Goal: Information Seeking & Learning: Learn about a topic

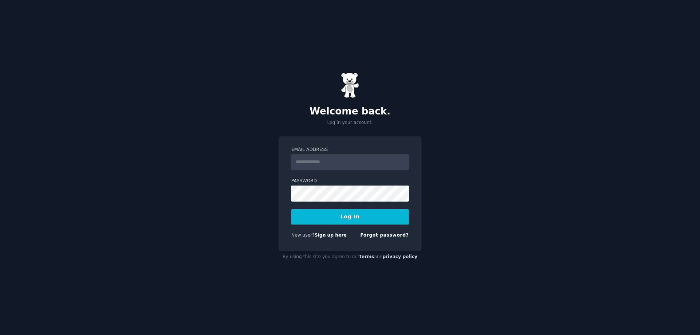
drag, startPoint x: 0, startPoint y: 0, endPoint x: 311, endPoint y: 164, distance: 351.6
click at [311, 164] on input "Email Address" at bounding box center [349, 162] width 117 height 16
type input "**********"
click at [329, 223] on button "Log In" at bounding box center [349, 216] width 117 height 15
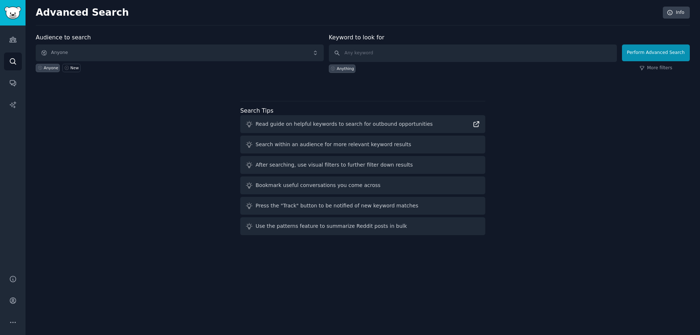
click at [476, 122] on icon at bounding box center [476, 124] width 5 height 5
click at [453, 141] on div "Search within an audience for more relevant keyword results" at bounding box center [362, 145] width 245 height 18
click at [375, 144] on div "Search within an audience for more relevant keyword results" at bounding box center [334, 145] width 156 height 8
click at [297, 167] on div "After searching, use visual filters to further filter down results" at bounding box center [334, 165] width 157 height 8
click at [297, 228] on div "Use the patterns feature to summarize Reddit posts in bulk" at bounding box center [331, 227] width 151 height 8
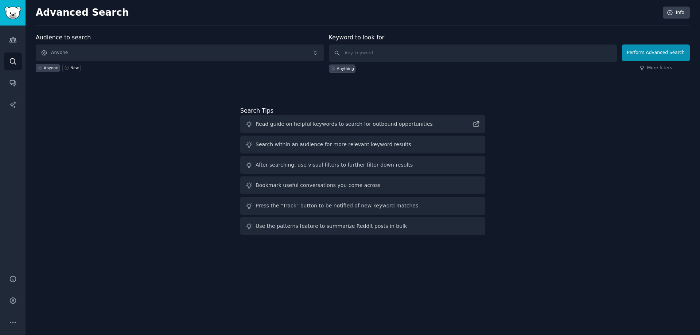
click at [298, 208] on div "Press the "Track" button to be notified of new keyword matches" at bounding box center [337, 206] width 163 height 8
click at [77, 51] on span "Anyone" at bounding box center [180, 53] width 288 height 17
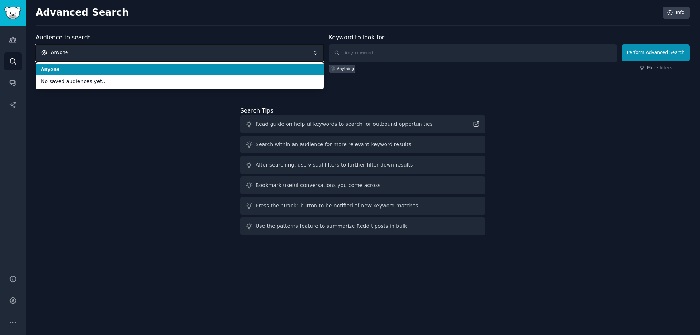
click at [77, 51] on span "Anyone" at bounding box center [180, 53] width 288 height 17
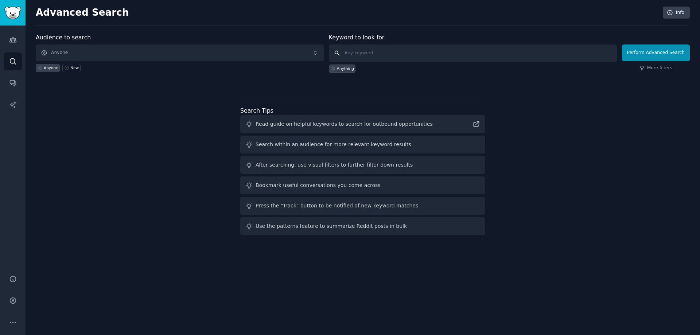
click at [373, 55] on input "text" at bounding box center [473, 54] width 288 height 18
type input "t shirts"
click at [643, 52] on button "Perform Advanced Search" at bounding box center [656, 53] width 68 height 17
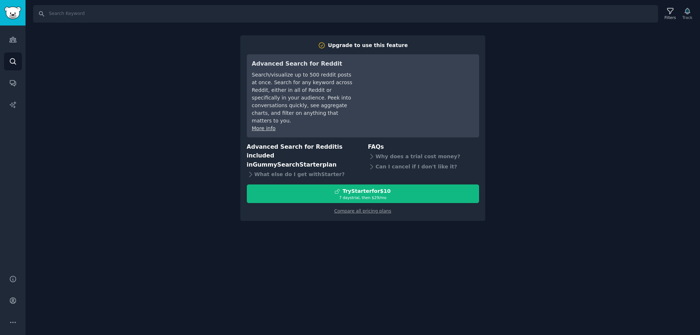
click at [172, 103] on div "Search Filters Track Upgrade to use this feature Advanced Search for Reddit Sea…" at bounding box center [363, 167] width 675 height 335
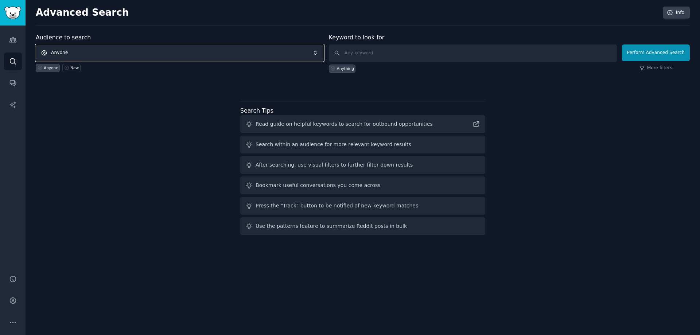
click at [74, 51] on span "Anyone" at bounding box center [180, 53] width 288 height 17
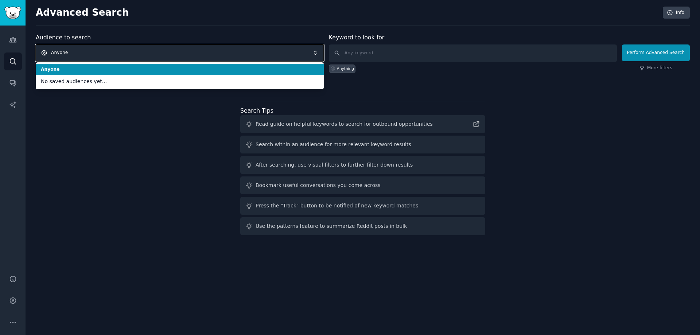
click at [74, 51] on span "Anyone" at bounding box center [180, 53] width 288 height 17
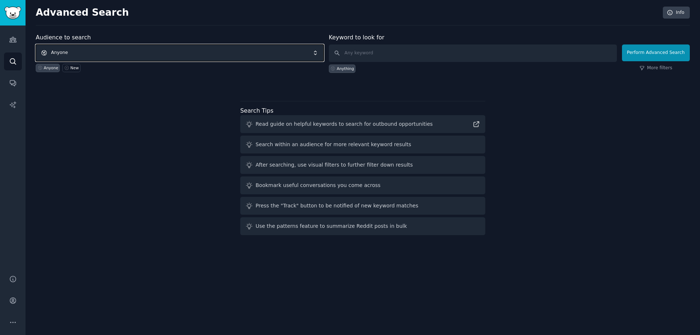
click at [74, 51] on span "Anyone" at bounding box center [180, 53] width 288 height 17
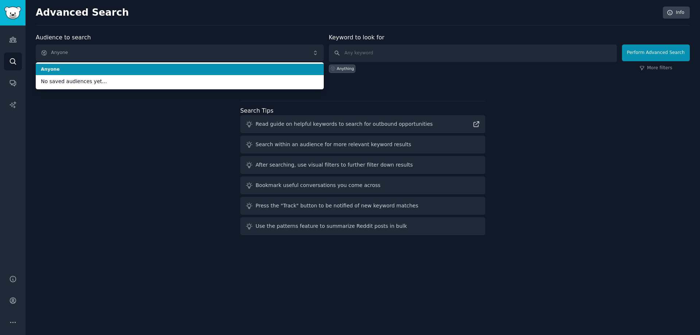
click at [100, 164] on div "Audience to search Anyone Anyone No saved audiences yet... Anyone New Keyword t…" at bounding box center [363, 135] width 654 height 205
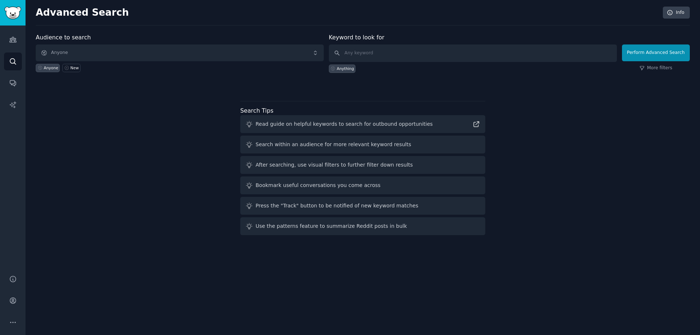
click at [49, 67] on div "Anyone" at bounding box center [51, 67] width 15 height 5
click at [10, 2] on link "Sidebar" at bounding box center [13, 13] width 26 height 26
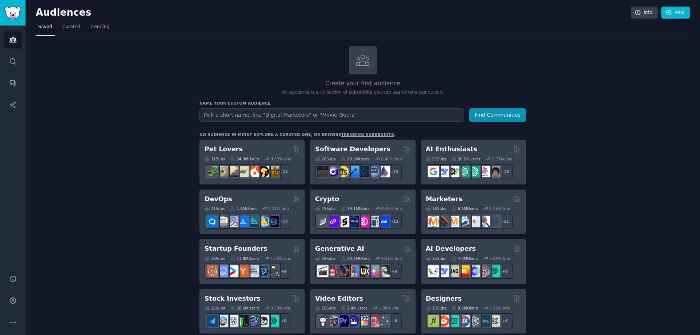
type input "y"
type input "t shirts"
click at [469, 108] on button "Find Communities" at bounding box center [497, 114] width 57 height 13
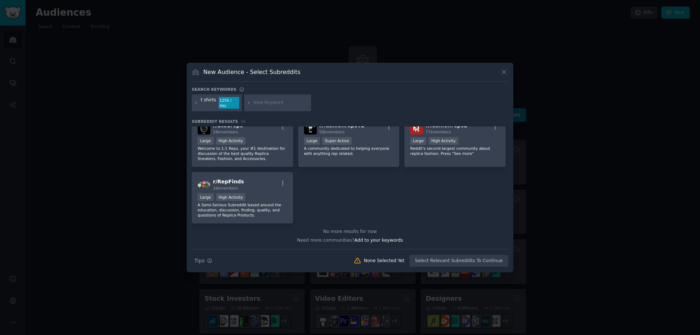
scroll to position [163, 0]
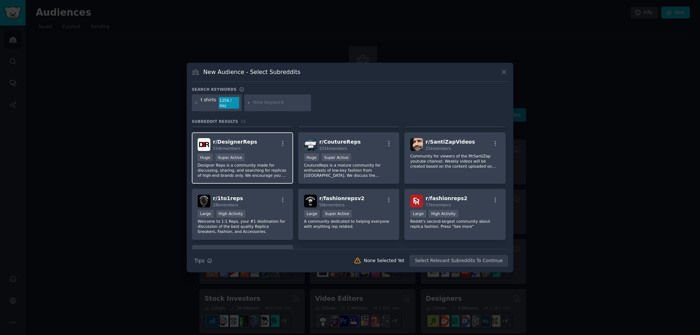
click at [256, 154] on div "Huge Super Active" at bounding box center [243, 158] width 90 height 9
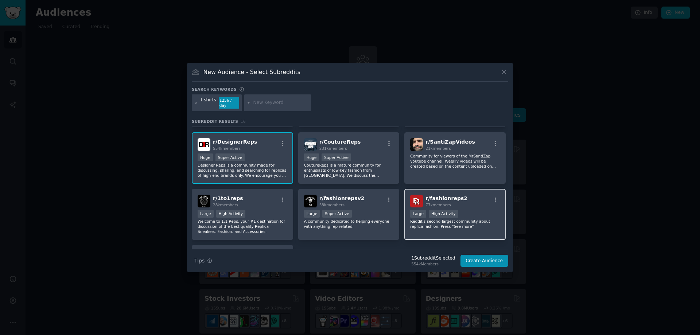
click at [470, 214] on div "10,000 - 100,000 members Large High Activity" at bounding box center [455, 214] width 90 height 9
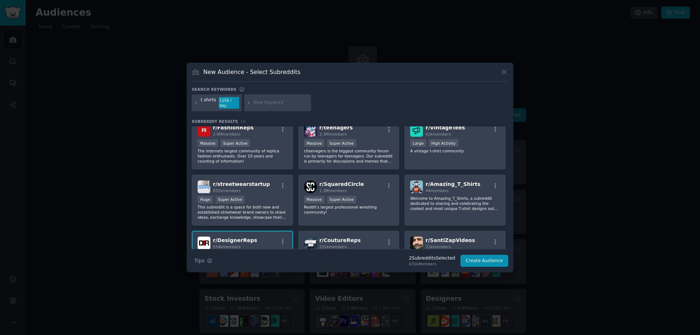
scroll to position [54, 0]
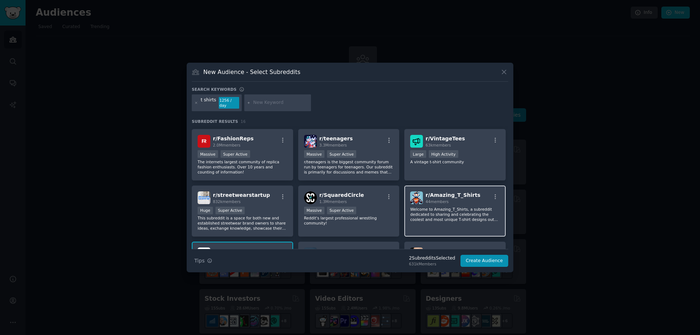
click at [460, 207] on p "Welcome to Amazing_T_Shirts, a subreddit dedicated to sharing and celebrating t…" at bounding box center [455, 214] width 90 height 15
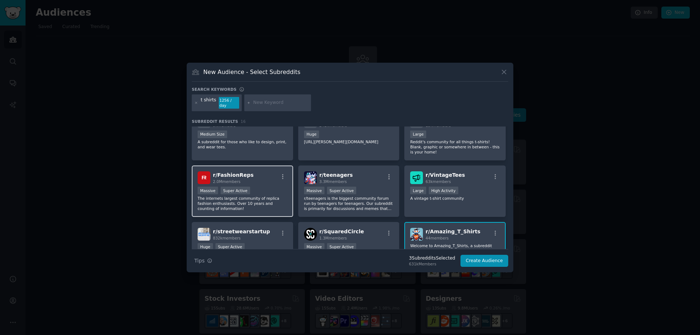
click at [242, 173] on span "r/ FashionReps" at bounding box center [233, 175] width 41 height 6
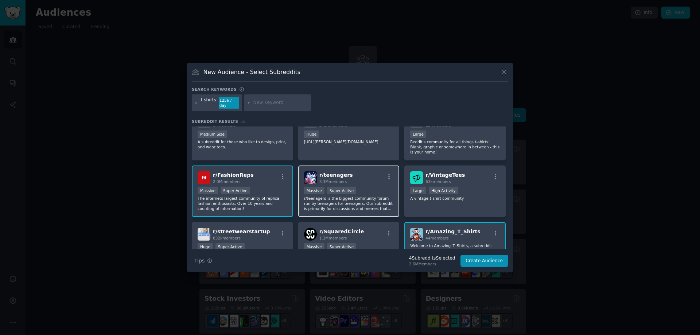
click at [374, 196] on p "r/teenagers is the biggest community forum run by teenagers for teenagers. Our …" at bounding box center [349, 203] width 90 height 15
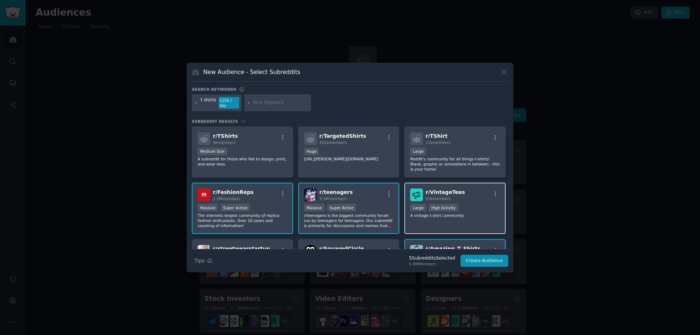
click at [460, 205] on div "10,000 - 100,000 members Large High Activity" at bounding box center [455, 208] width 90 height 9
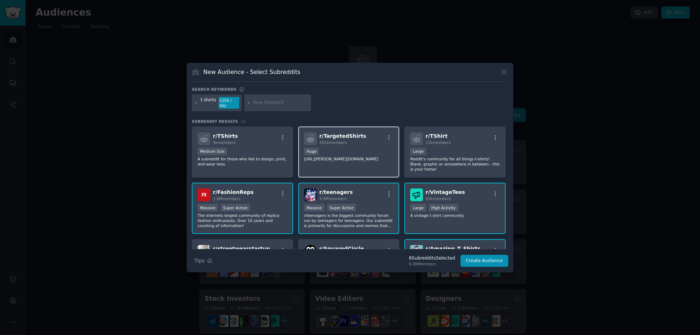
click at [363, 150] on div "Huge" at bounding box center [349, 152] width 90 height 9
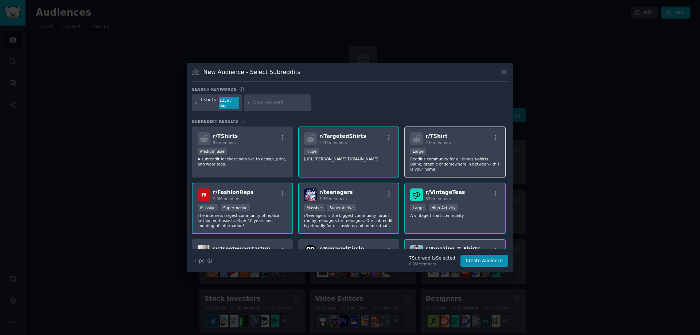
click at [466, 148] on div "Large" at bounding box center [455, 152] width 90 height 9
click at [485, 259] on button "Create Audience" at bounding box center [485, 261] width 48 height 12
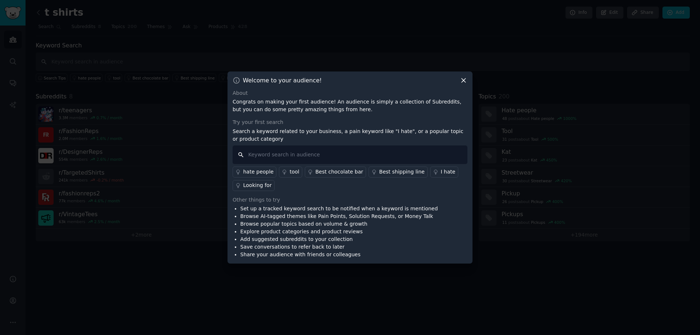
click at [298, 154] on input "text" at bounding box center [350, 155] width 235 height 19
type input "top selling"
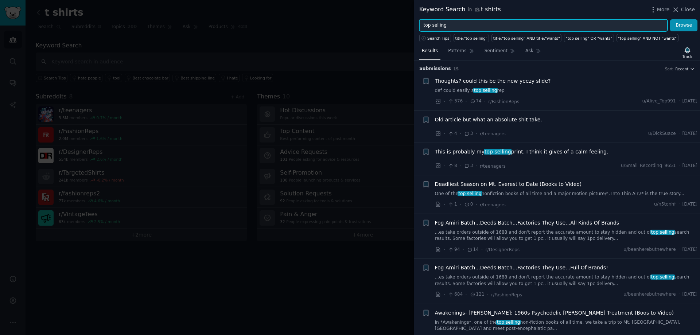
drag, startPoint x: 446, startPoint y: 25, endPoint x: 422, endPoint y: 26, distance: 23.4
click at [422, 26] on input "top selling" at bounding box center [544, 25] width 248 height 12
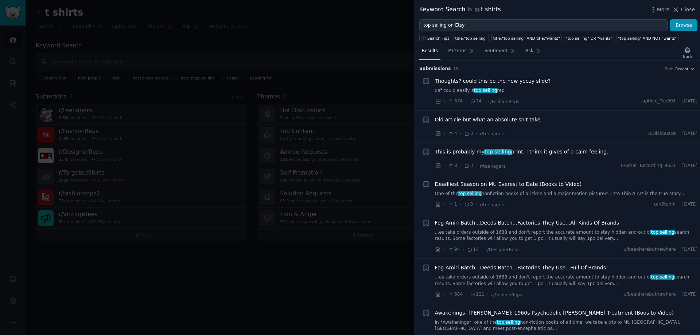
click at [686, 18] on div "Keyword Search in t shirts More Close" at bounding box center [557, 9] width 286 height 19
drag, startPoint x: 688, startPoint y: 22, endPoint x: 684, endPoint y: 24, distance: 4.2
click at [688, 22] on button "Browse" at bounding box center [683, 25] width 27 height 12
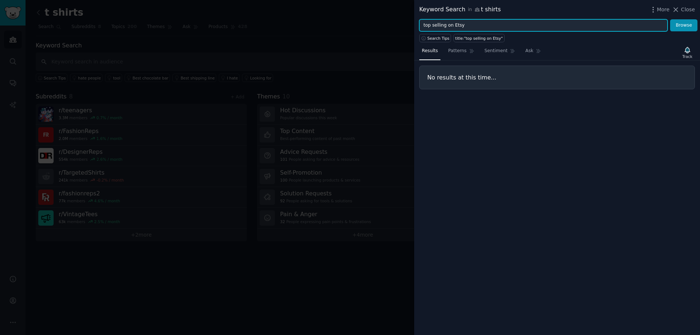
click at [461, 27] on input "top selling on Etsy" at bounding box center [544, 25] width 248 height 12
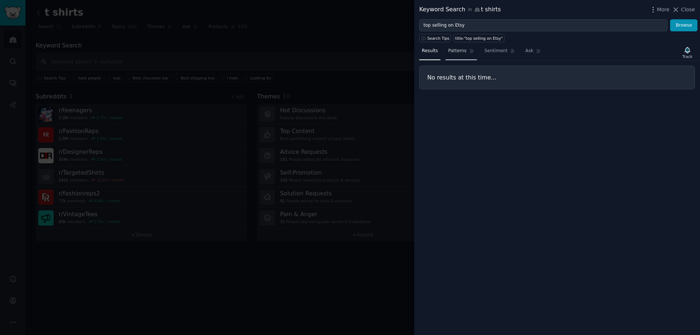
click at [450, 50] on span "Patterns" at bounding box center [457, 51] width 18 height 7
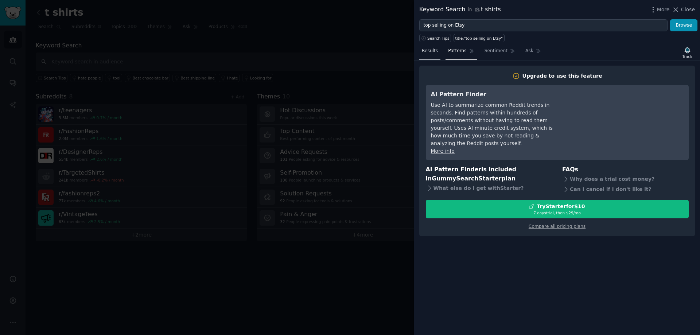
click at [425, 51] on span "Results" at bounding box center [430, 51] width 16 height 7
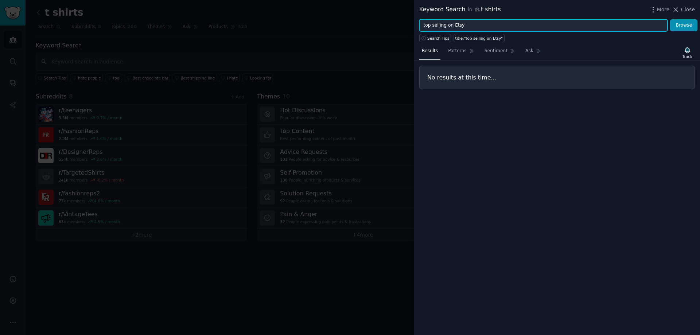
drag, startPoint x: 466, startPoint y: 24, endPoint x: 393, endPoint y: 21, distance: 72.6
click at [394, 21] on div "Keyword Search in t shirts More Close top selling on Etsy Browse Search Tips ti…" at bounding box center [350, 167] width 700 height 335
click at [670, 19] on button "Browse" at bounding box center [683, 25] width 27 height 12
drag, startPoint x: 467, startPoint y: 24, endPoint x: 376, endPoint y: 11, distance: 91.9
click at [376, 11] on div "Keyword Search in t shirts More Close top selling merch Browse Search Tips titl…" at bounding box center [350, 167] width 700 height 335
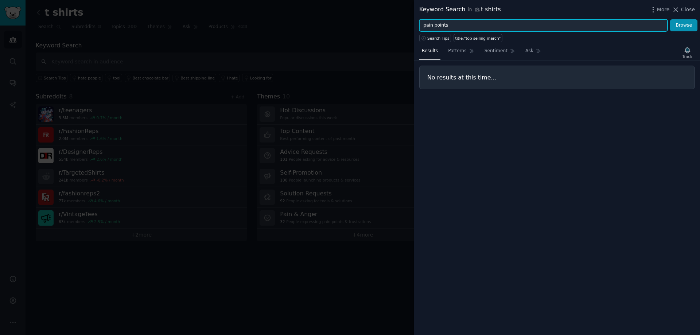
type input "pain points"
click at [670, 19] on button "Browse" at bounding box center [683, 25] width 27 height 12
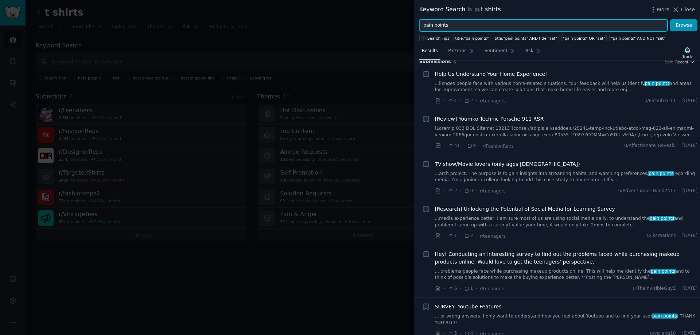
scroll to position [8, 0]
